Goal: Task Accomplishment & Management: Use online tool/utility

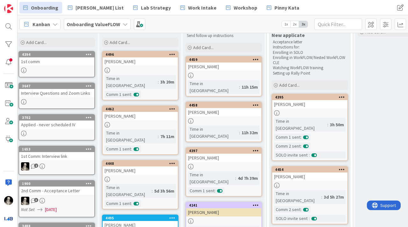
scroll to position [0, 4]
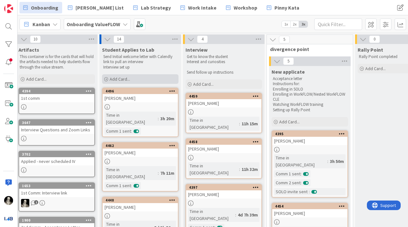
click at [119, 75] on div "Add Card..." at bounding box center [140, 79] width 76 height 10
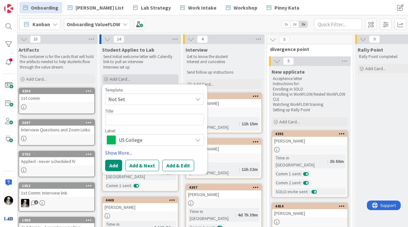
type textarea "x"
type textarea "R"
type textarea "x"
type textarea "Ri"
type textarea "x"
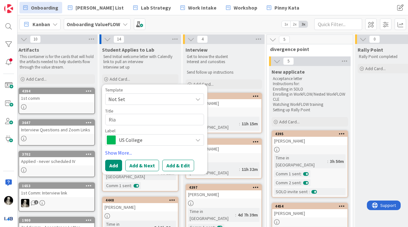
type textarea "Ria"
click at [145, 138] on span "US College" at bounding box center [154, 139] width 71 height 9
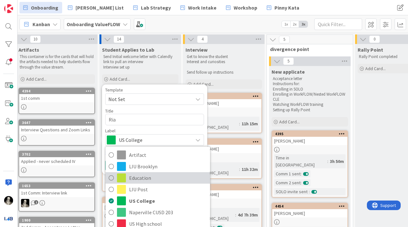
scroll to position [10, 0]
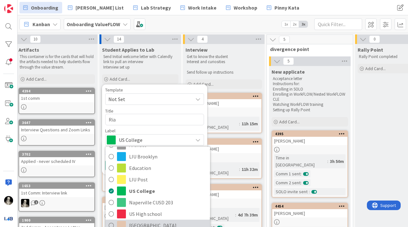
click at [139, 225] on span "[GEOGRAPHIC_DATA]" at bounding box center [168, 225] width 78 height 10
type textarea "x"
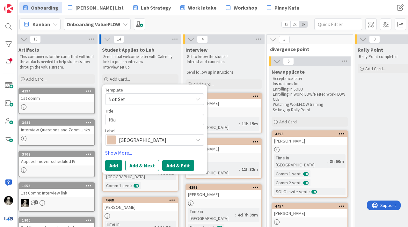
click at [169, 166] on button "Add & Edit" at bounding box center [178, 165] width 32 height 11
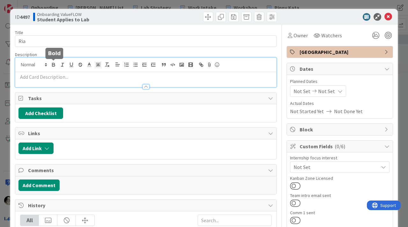
click at [52, 66] on div at bounding box center [145, 72] width 261 height 29
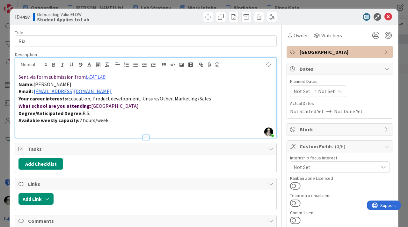
click at [58, 85] on span "[PERSON_NAME]" at bounding box center [52, 84] width 38 height 6
copy span "[PERSON_NAME]"
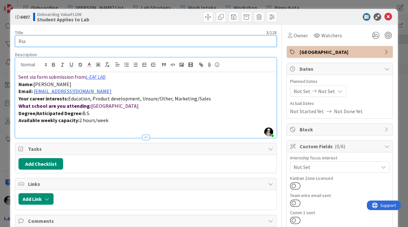
click at [46, 42] on input "Ria" at bounding box center [145, 40] width 261 height 11
paste input "[PERSON_NAME]"
type input "[PERSON_NAME]"
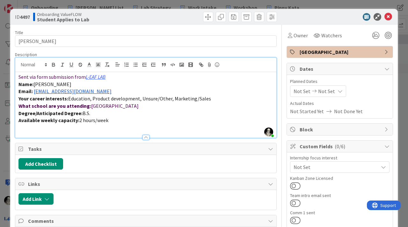
click at [112, 120] on p "Available weekly capacity: 2 hours/week" at bounding box center [145, 120] width 254 height 7
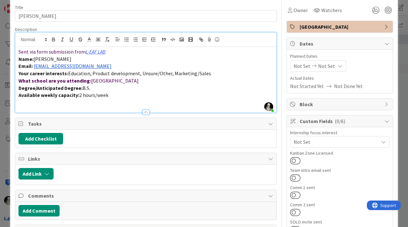
scroll to position [28, 0]
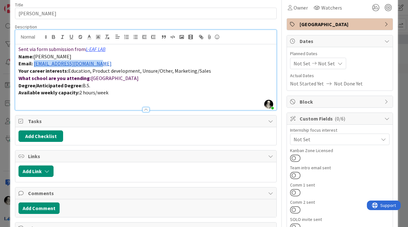
drag, startPoint x: 102, startPoint y: 65, endPoint x: 34, endPoint y: 63, distance: 68.2
click at [34, 62] on p "Email: [EMAIL_ADDRESS][DOMAIN_NAME]" at bounding box center [145, 63] width 254 height 7
copy link "[EMAIL_ADDRESS][DOMAIN_NAME]"
click at [293, 190] on button at bounding box center [295, 192] width 11 height 8
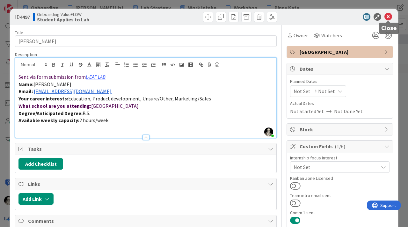
click at [388, 15] on icon at bounding box center [388, 17] width 8 height 8
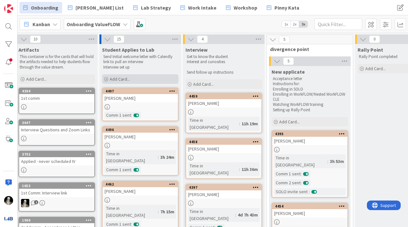
click at [123, 75] on div "Add Card..." at bounding box center [140, 79] width 76 height 10
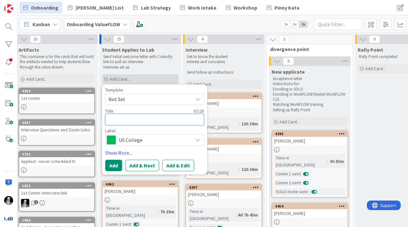
type textarea "x"
type textarea "M"
type textarea "x"
type textarea "Ma"
type textarea "x"
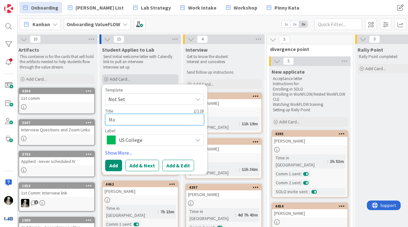
type textarea "May"
type textarea "x"
type textarea "Maya"
type textarea "x"
type textarea "Maya"
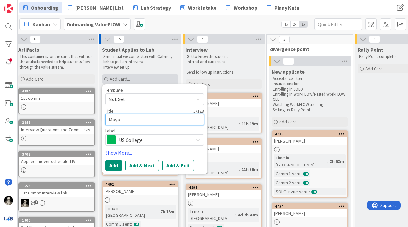
type textarea "x"
type textarea "[PERSON_NAME]"
type textarea "x"
type textarea "[PERSON_NAME]"
type textarea "x"
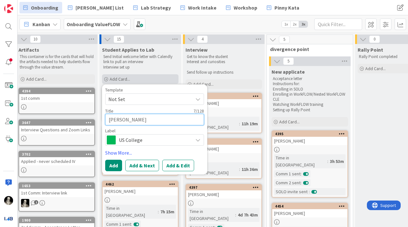
type textarea "[PERSON_NAME]"
type textarea "x"
type textarea "[PERSON_NAME]"
type textarea "x"
type textarea "[PERSON_NAME]"
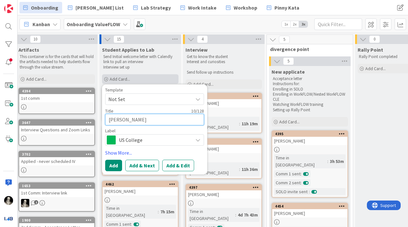
type textarea "x"
type textarea "[PERSON_NAME]"
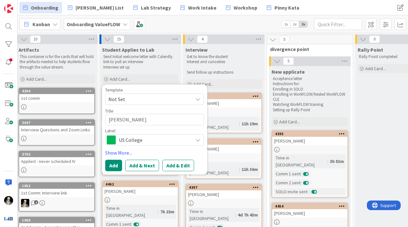
click at [129, 138] on span "US College" at bounding box center [154, 139] width 71 height 9
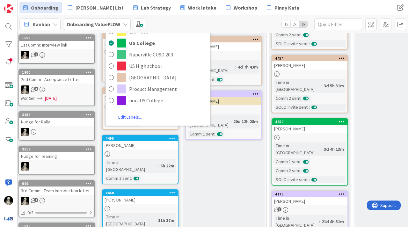
scroll to position [142, 4]
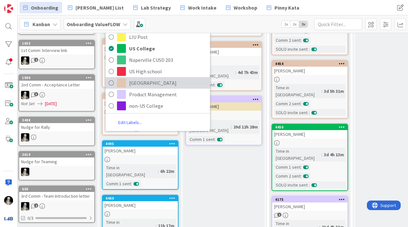
click at [139, 82] on span "[GEOGRAPHIC_DATA]" at bounding box center [168, 83] width 78 height 10
type textarea "x"
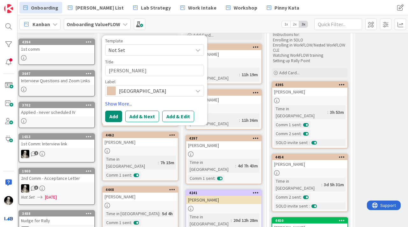
scroll to position [49, 4]
click at [171, 117] on button "Add & Edit" at bounding box center [178, 115] width 32 height 11
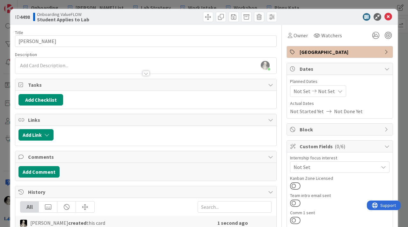
click at [57, 63] on div "[PERSON_NAME] just joined" at bounding box center [145, 66] width 261 height 16
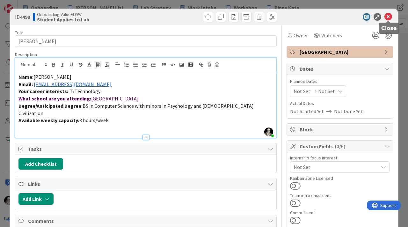
click at [388, 17] on icon at bounding box center [388, 17] width 8 height 8
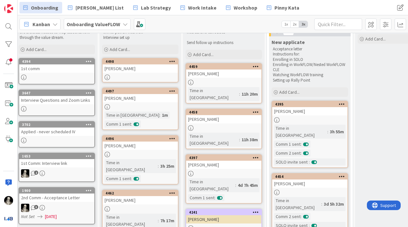
scroll to position [0, 4]
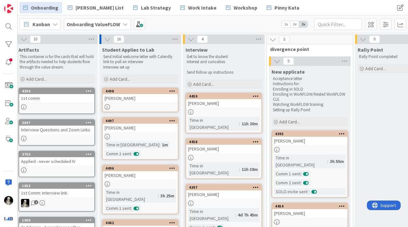
click at [143, 98] on div "[PERSON_NAME]" at bounding box center [140, 98] width 75 height 8
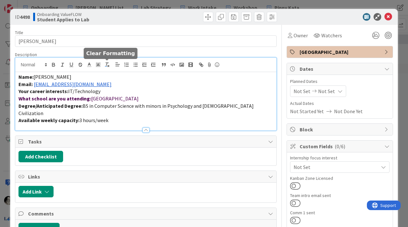
click at [105, 67] on div "Name: [PERSON_NAME] Email: [EMAIL_ADDRESS][DOMAIN_NAME] Your career interests: …" at bounding box center [145, 94] width 261 height 73
drag, startPoint x: 91, startPoint y: 86, endPoint x: 35, endPoint y: 85, distance: 55.7
click at [35, 85] on p "Email: [EMAIL_ADDRESS][DOMAIN_NAME]" at bounding box center [145, 84] width 254 height 7
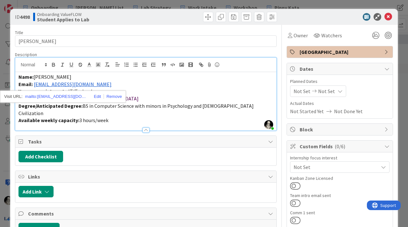
click at [96, 77] on p "Name: [PERSON_NAME]" at bounding box center [145, 76] width 254 height 7
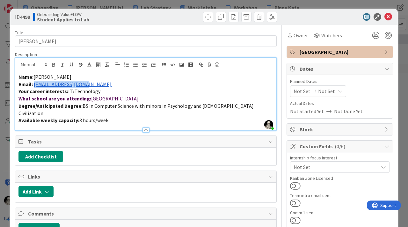
drag, startPoint x: 93, startPoint y: 84, endPoint x: 36, endPoint y: 85, distance: 57.3
click at [36, 85] on p "Email: [EMAIL_ADDRESS][DOMAIN_NAME]" at bounding box center [145, 84] width 254 height 7
copy link "[EMAIL_ADDRESS][DOMAIN_NAME]"
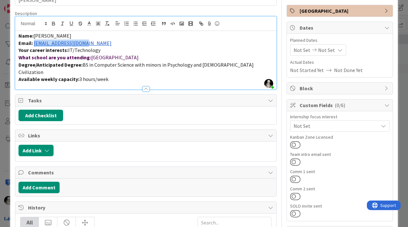
scroll to position [48, 0]
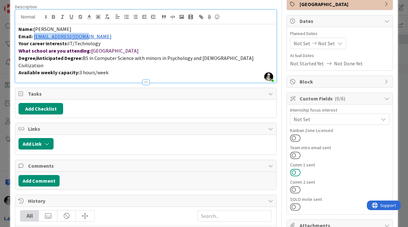
click at [295, 170] on button at bounding box center [295, 172] width 11 height 8
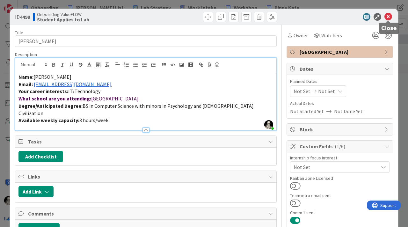
click at [388, 16] on icon at bounding box center [388, 17] width 8 height 8
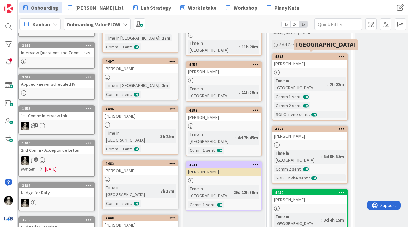
scroll to position [79, 4]
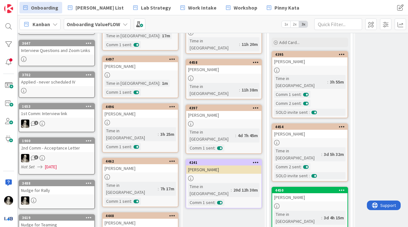
click at [154, 74] on div at bounding box center [140, 74] width 75 height 5
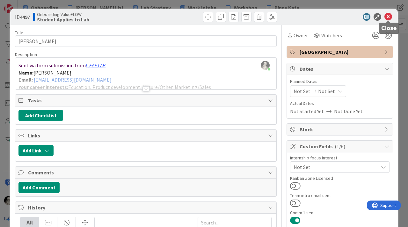
click at [387, 17] on icon at bounding box center [388, 17] width 8 height 8
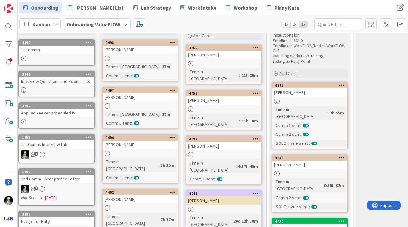
scroll to position [52, 4]
